Goal: Check status: Check status

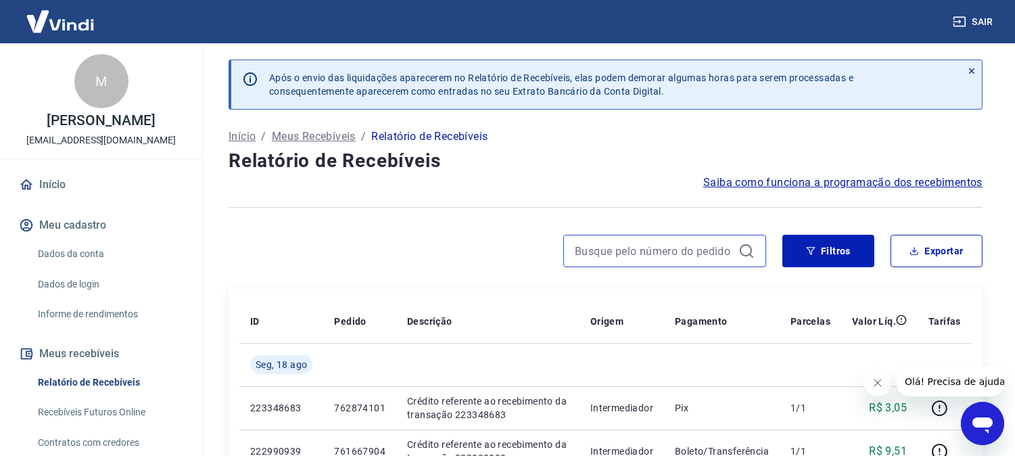
click at [611, 249] on input at bounding box center [654, 251] width 158 height 20
paste input "754012302"
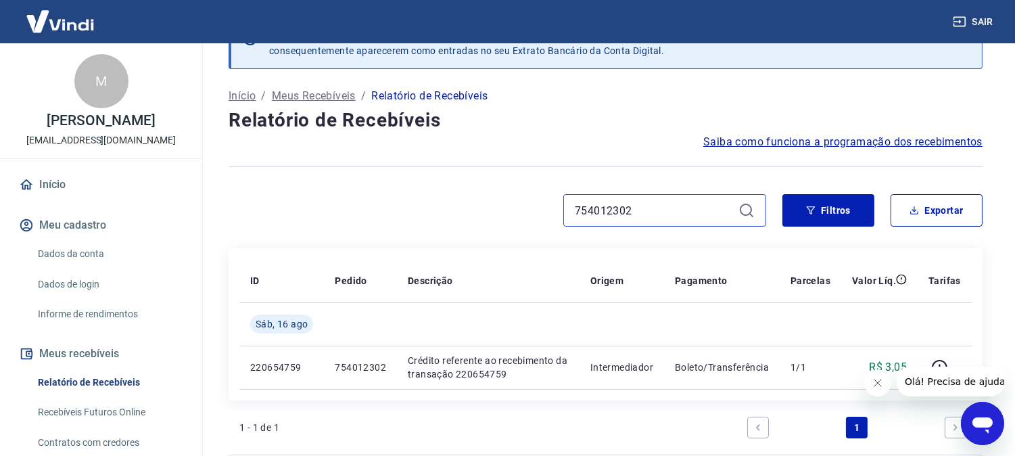
scroll to position [75, 0]
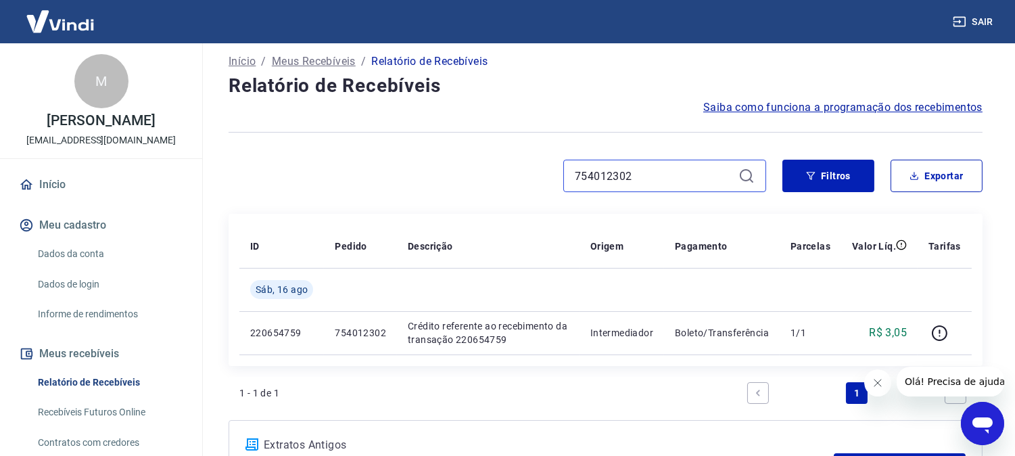
click at [610, 183] on input "754012302" at bounding box center [654, 176] width 158 height 20
paste input "60484237"
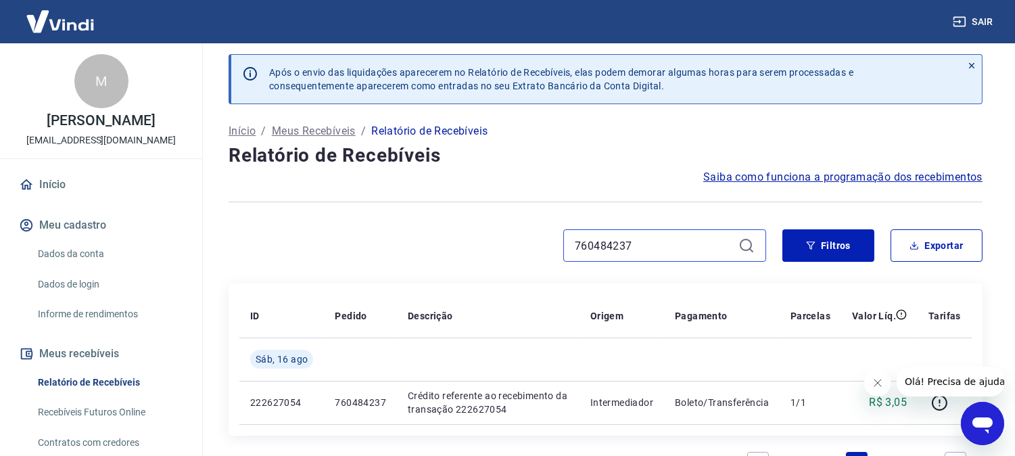
scroll to position [75, 0]
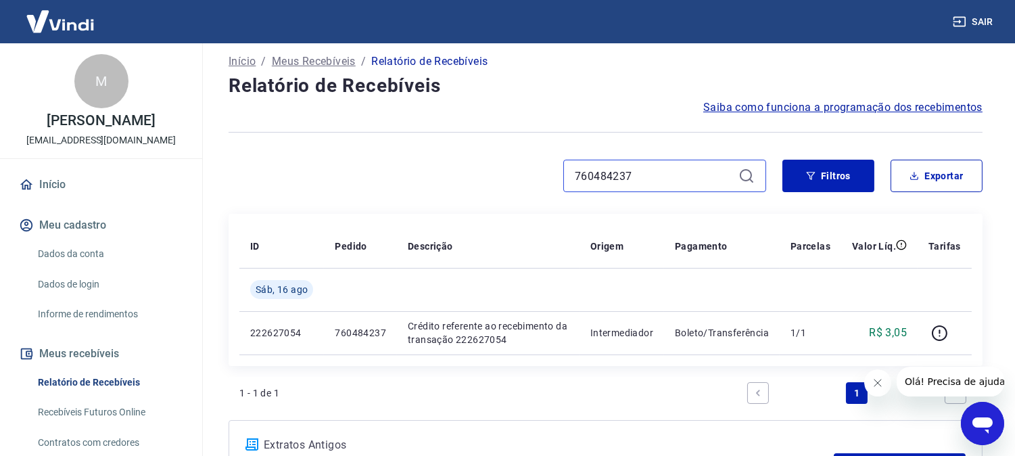
click at [612, 180] on input "760484237" at bounding box center [654, 176] width 158 height 20
paste input "54012228"
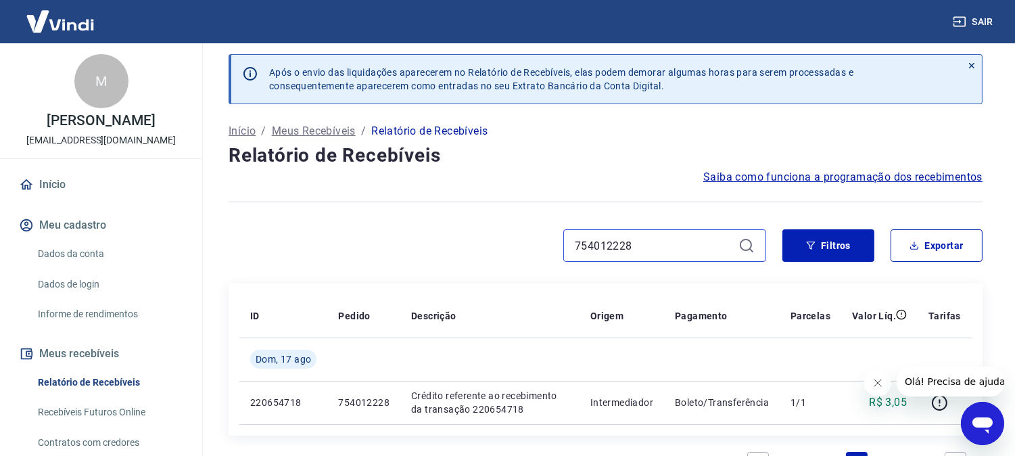
scroll to position [75, 0]
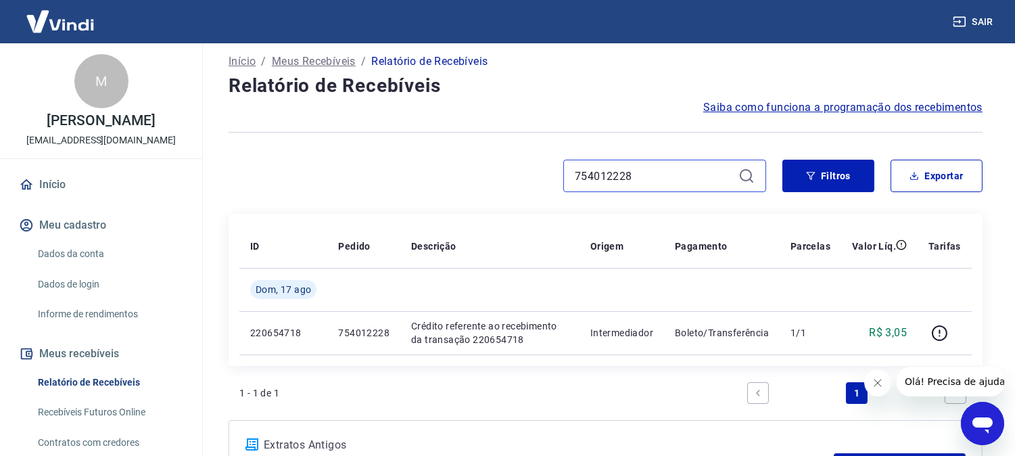
click at [605, 177] on input "754012228" at bounding box center [654, 176] width 158 height 20
paste input "178931"
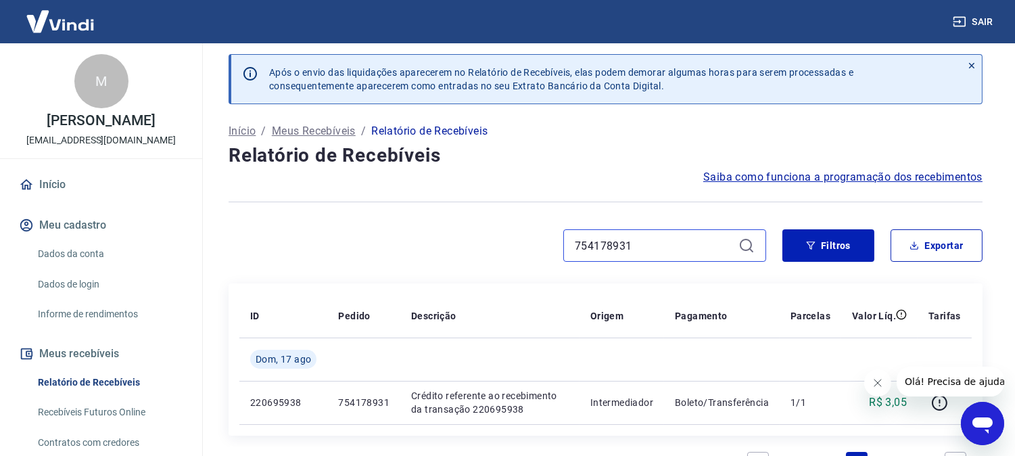
scroll to position [75, 0]
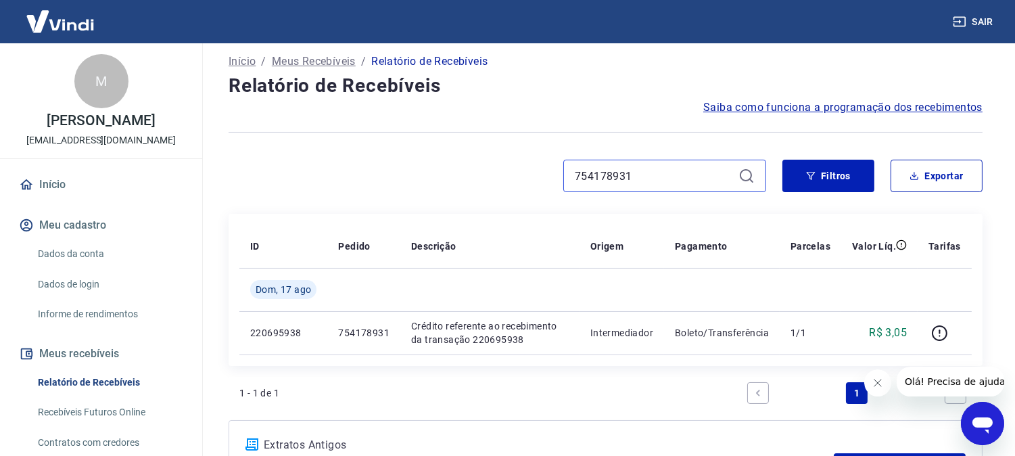
click at [605, 177] on input "754178931" at bounding box center [654, 176] width 158 height 20
paste input "012387"
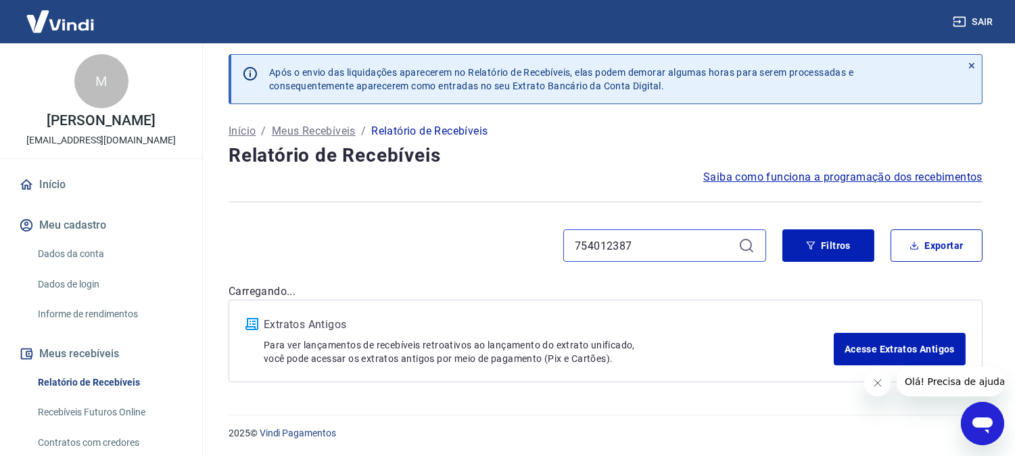
scroll to position [75, 0]
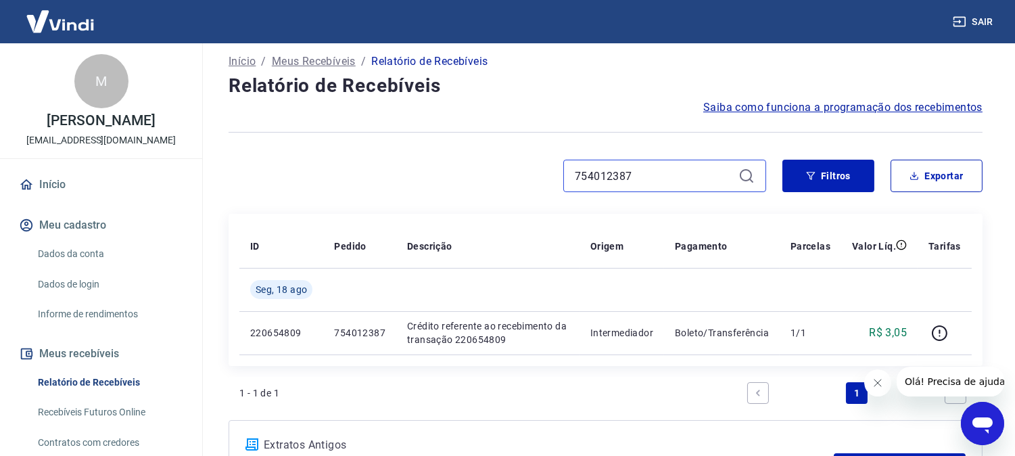
click at [613, 172] on input "754012387" at bounding box center [654, 176] width 158 height 20
paste input "13"
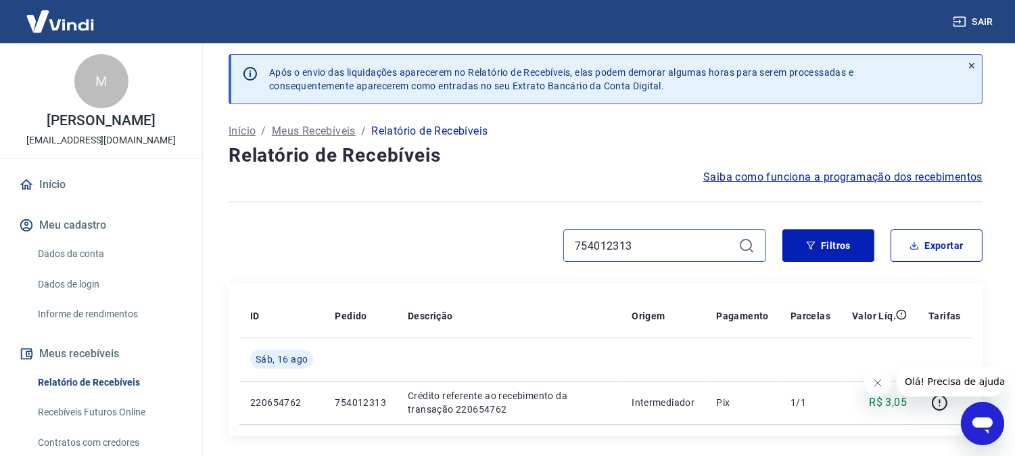
scroll to position [75, 0]
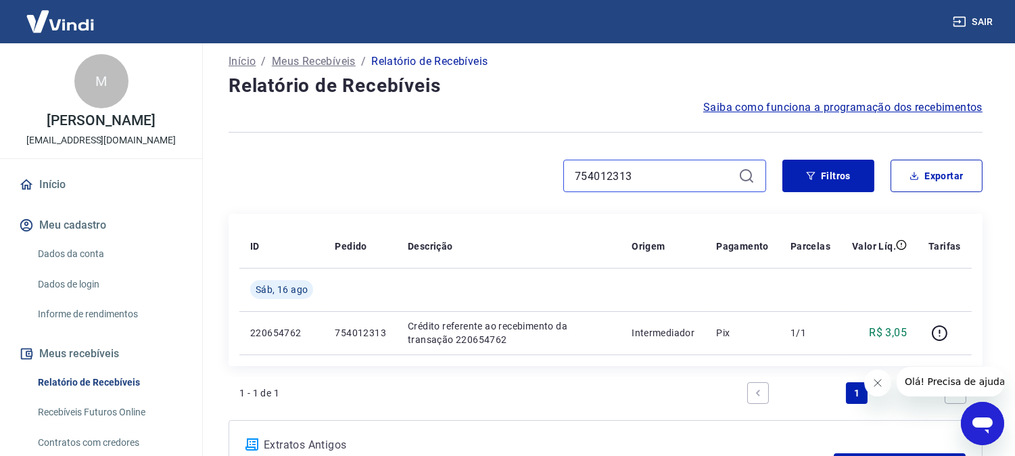
click at [610, 172] on input "754012313" at bounding box center [654, 176] width 158 height 20
paste input "62019794"
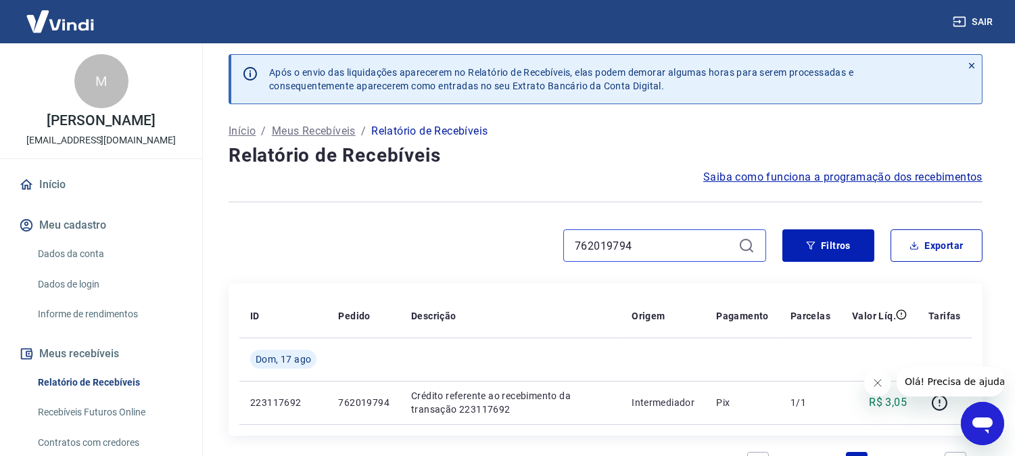
scroll to position [75, 0]
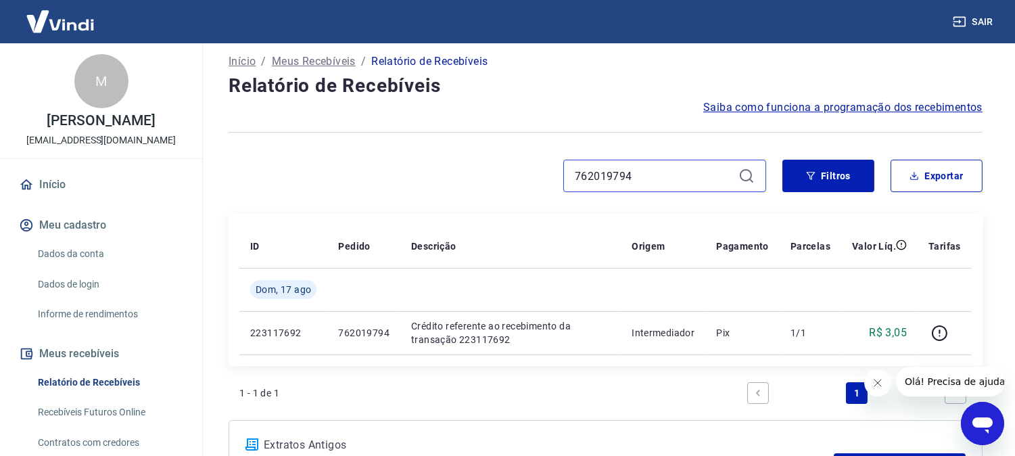
click at [602, 173] on input "762019794" at bounding box center [654, 176] width 158 height 20
paste input "874101"
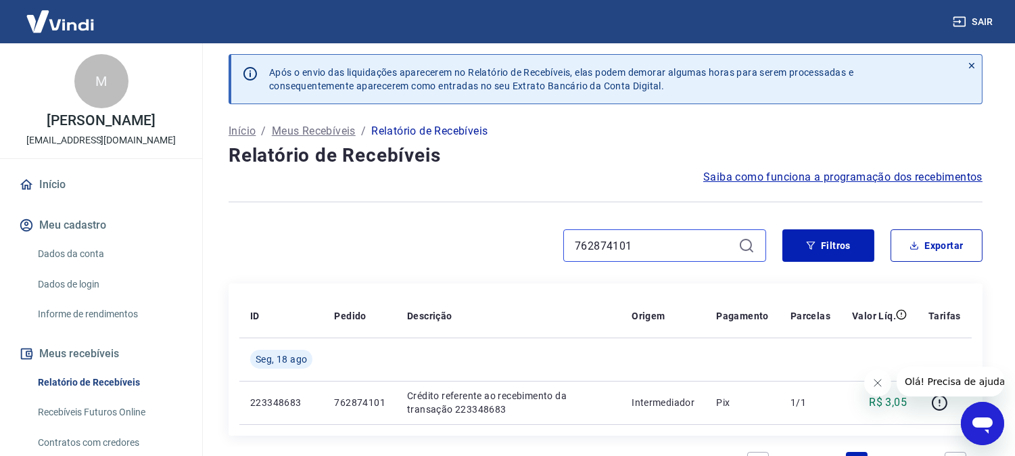
scroll to position [75, 0]
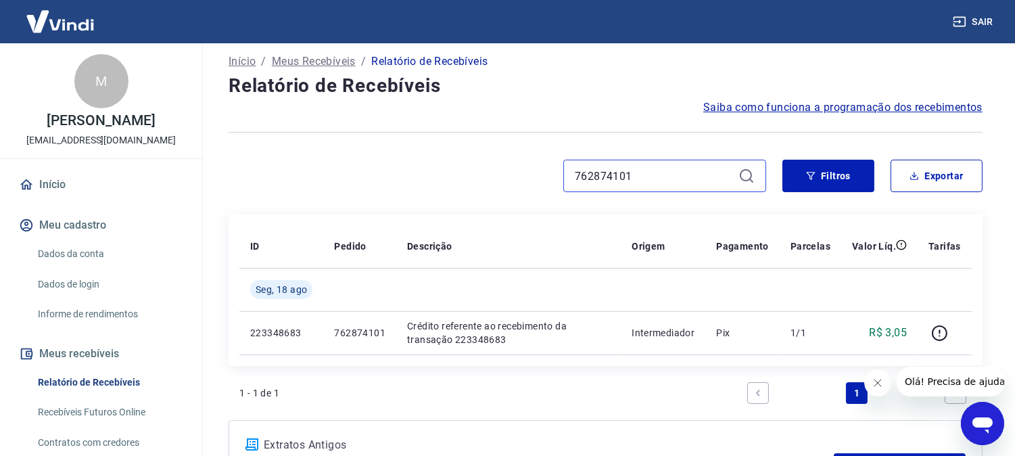
type input "762874101"
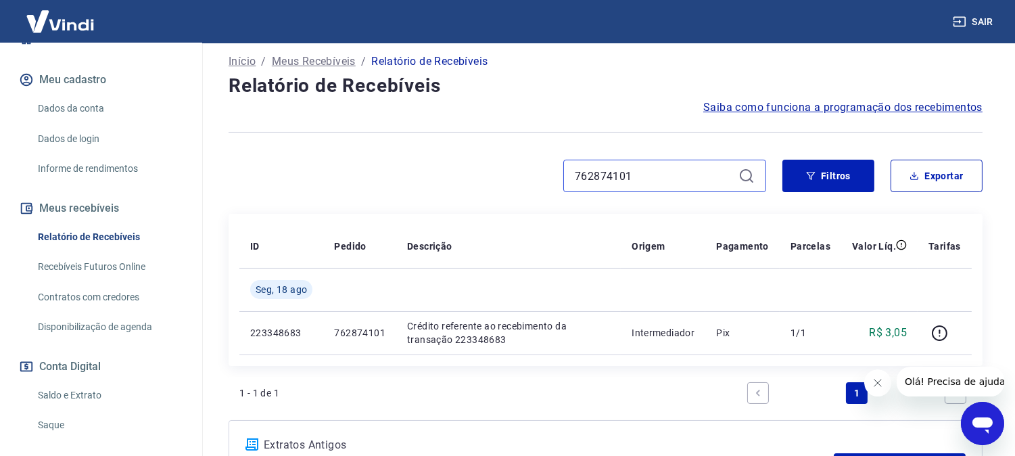
scroll to position [150, 0]
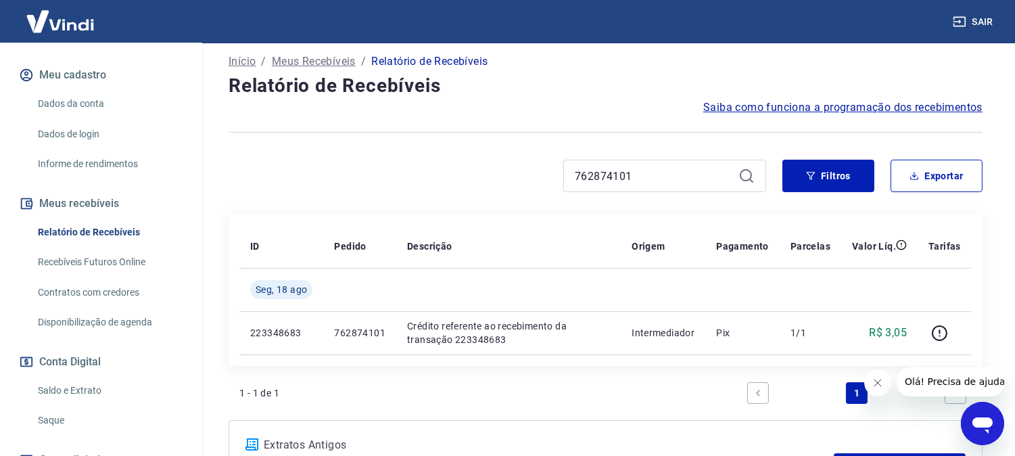
click at [66, 381] on link "Saldo e Extrato" at bounding box center [108, 391] width 153 height 28
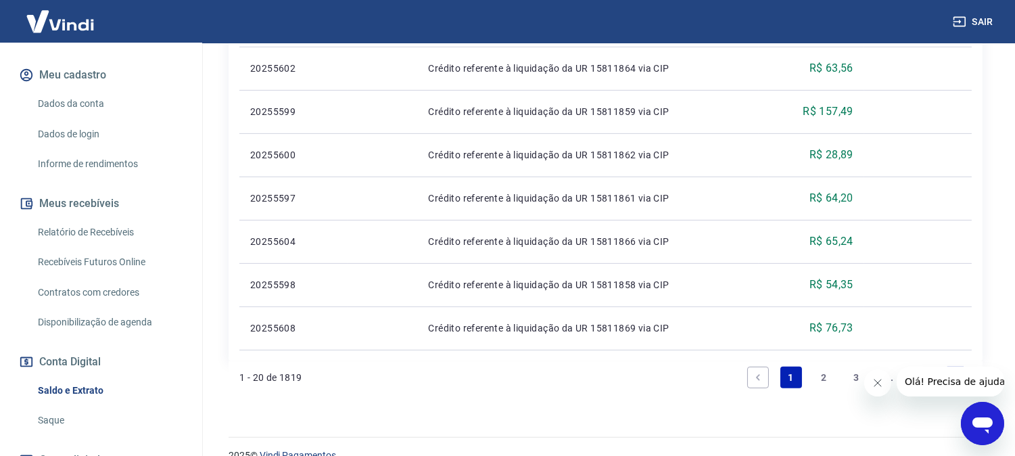
scroll to position [1004, 0]
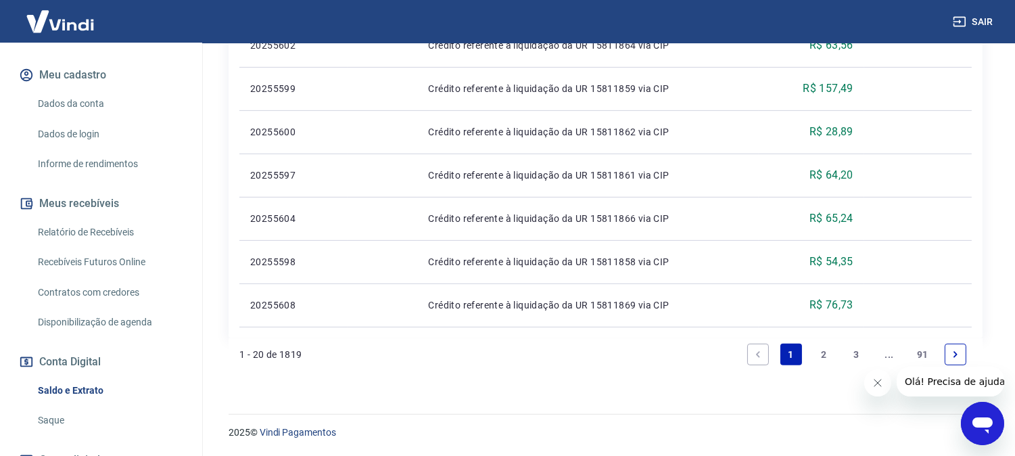
click at [817, 352] on link "2" at bounding box center [824, 354] width 22 height 22
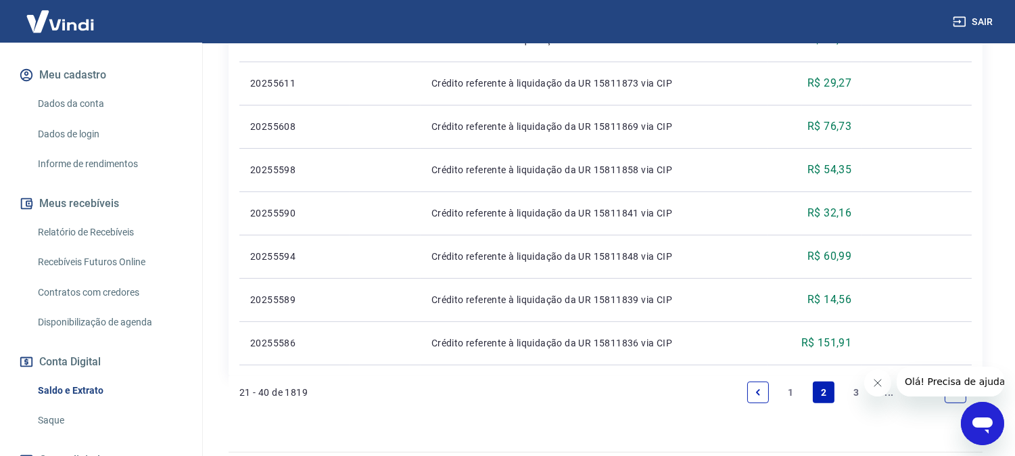
scroll to position [1004, 0]
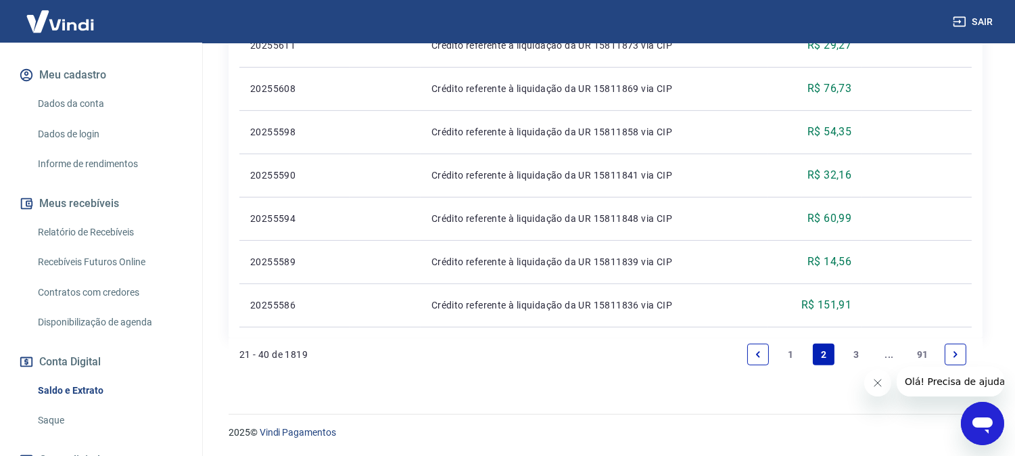
click at [854, 350] on link "3" at bounding box center [857, 354] width 22 height 22
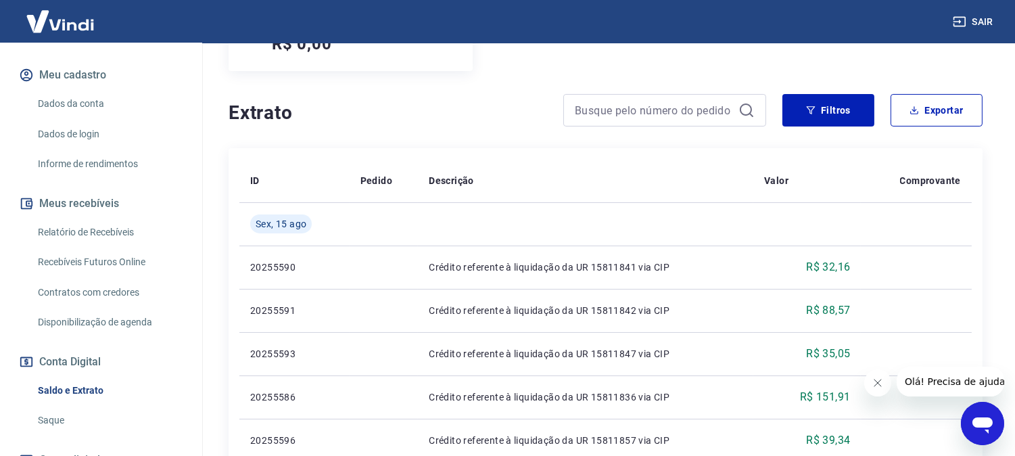
scroll to position [178, 0]
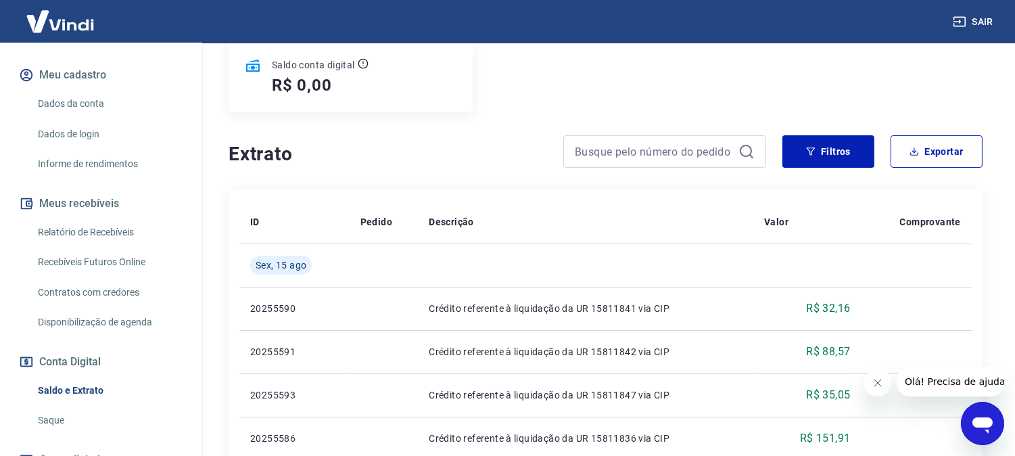
click at [87, 228] on link "Relatório de Recebíveis" at bounding box center [108, 232] width 153 height 28
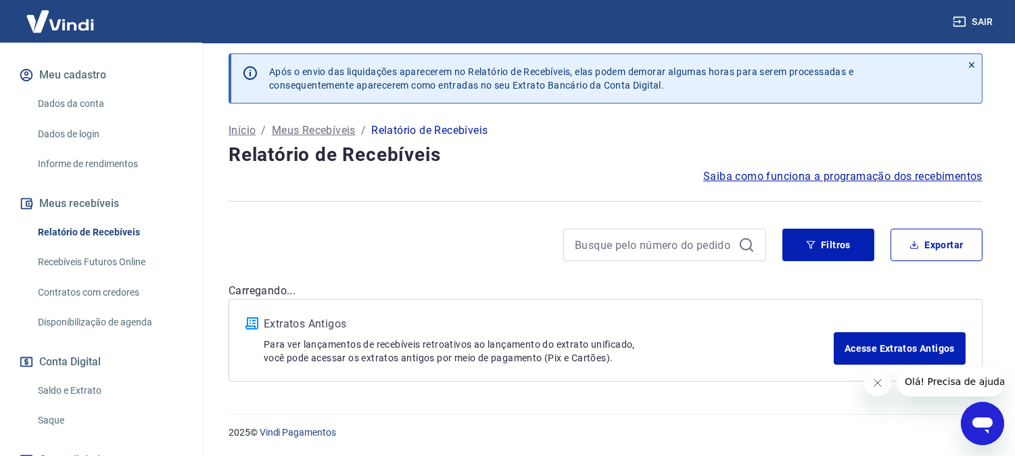
scroll to position [5, 0]
